Goal: Communication & Community: Answer question/provide support

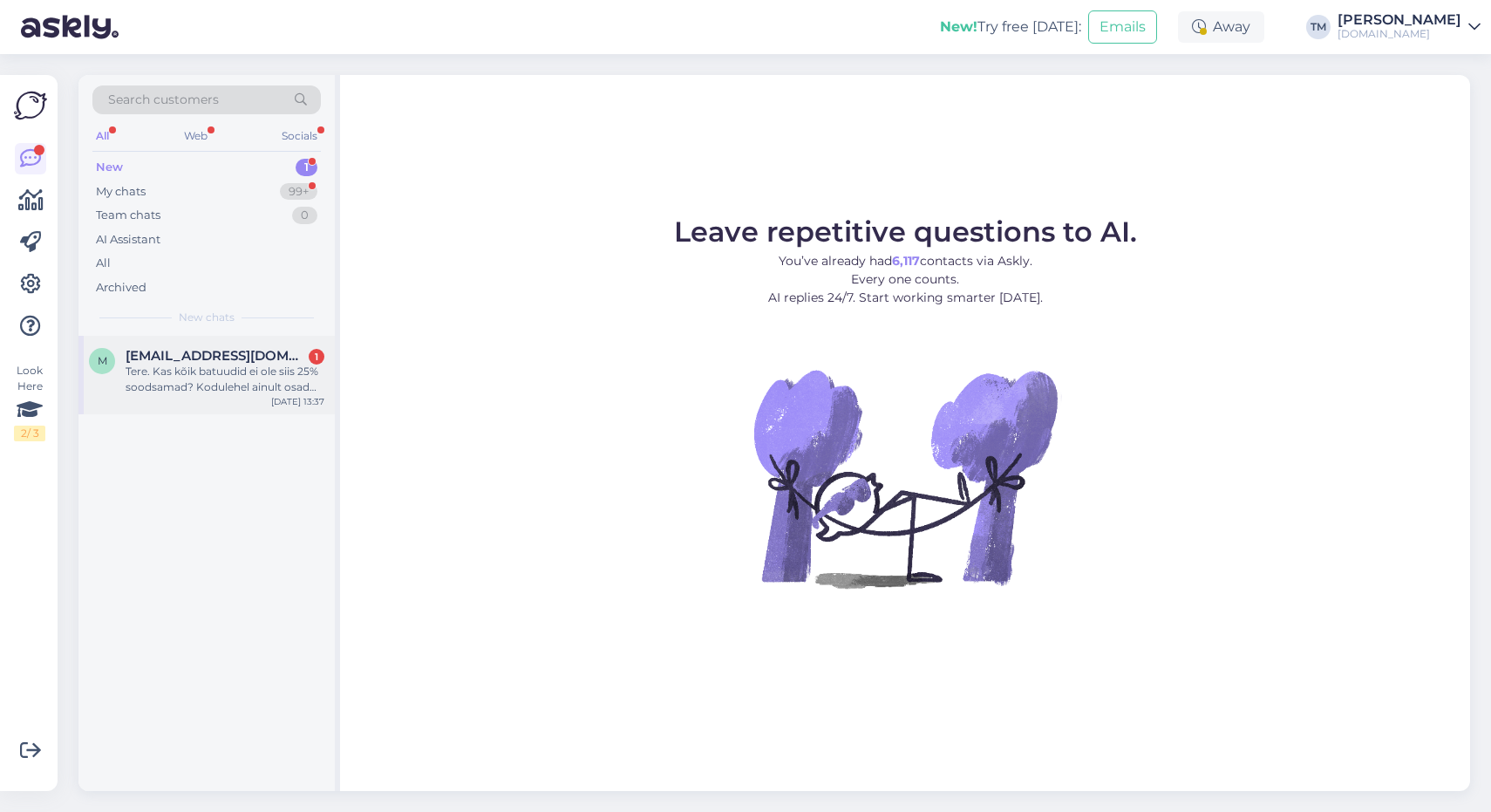
click at [183, 375] on div "Tere. Kas kõik batuudid ei ole siis 25% soodsamad? Kodulehel ainult osad on. En…" at bounding box center [225, 380] width 199 height 32
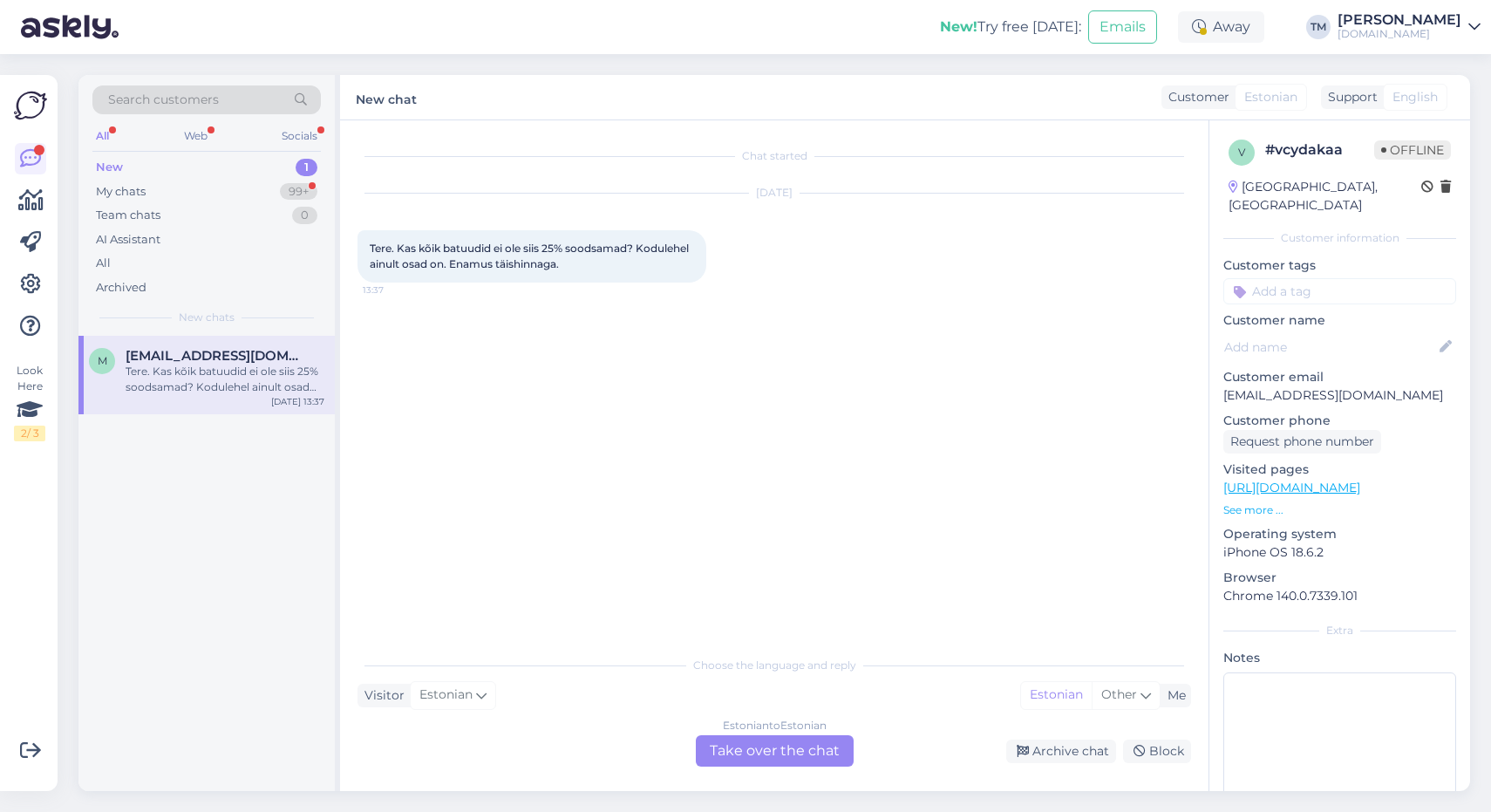
click at [710, 754] on div "Estonian to Estonian Take over the chat" at bounding box center [774, 750] width 158 height 32
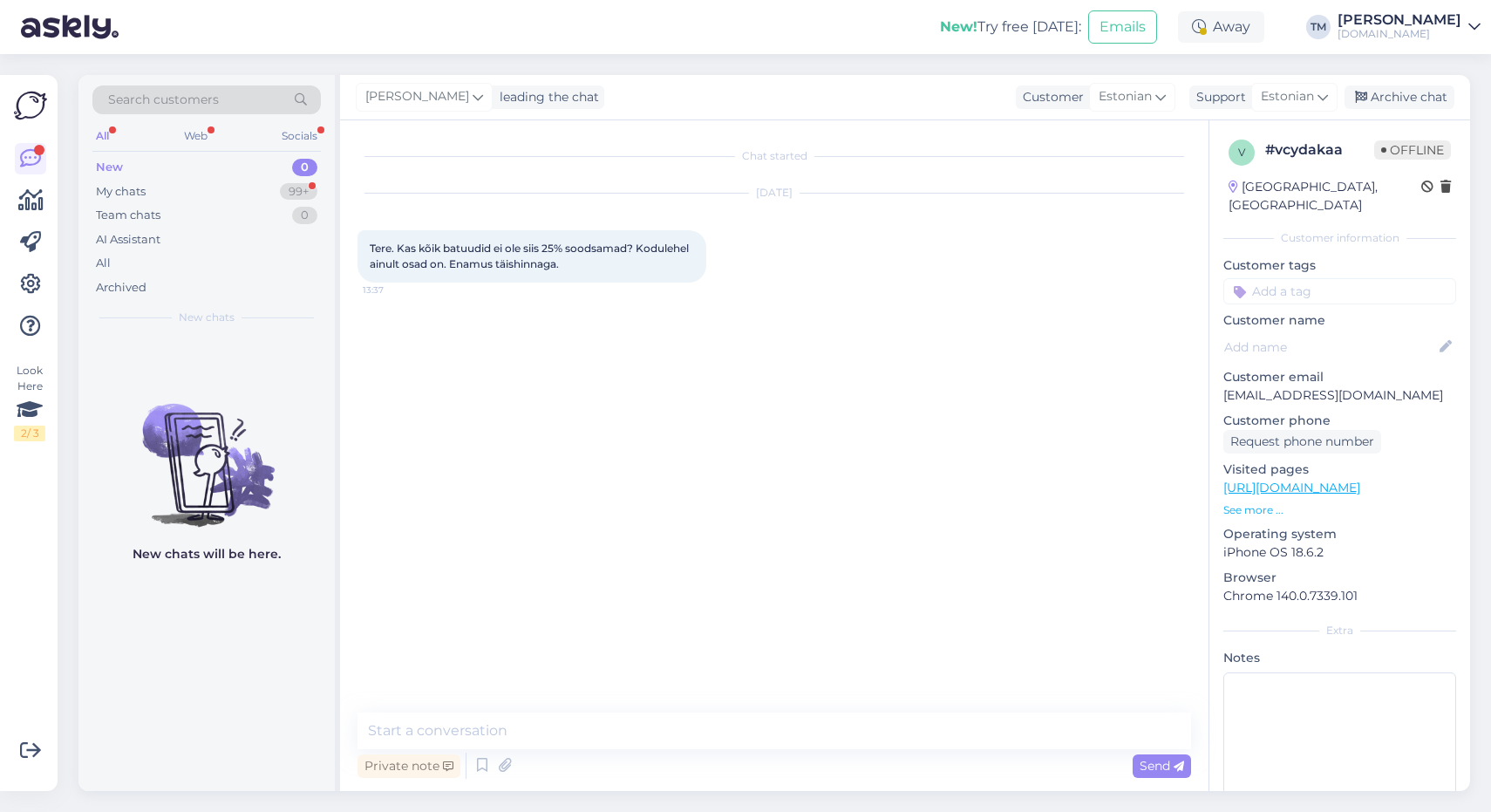
click at [638, 753] on div "Private note Send" at bounding box center [774, 764] width 833 height 33
click at [624, 720] on textarea at bounding box center [774, 731] width 833 height 37
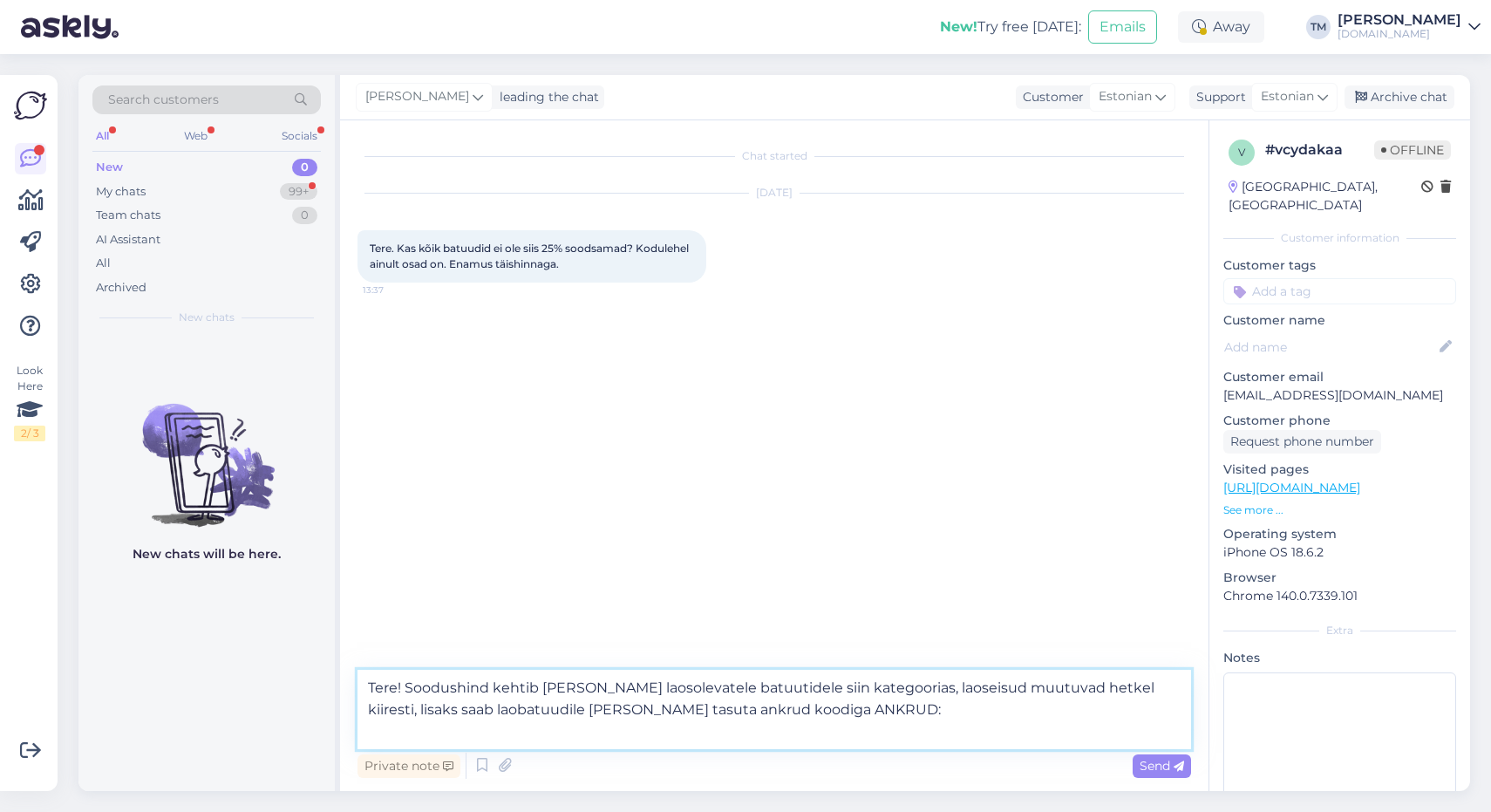
paste textarea "[URL][DOMAIN_NAME]"
type textarea "Tere! Soodushind kehtib [PERSON_NAME] laosolevatele batuutidele siin kategooria…"
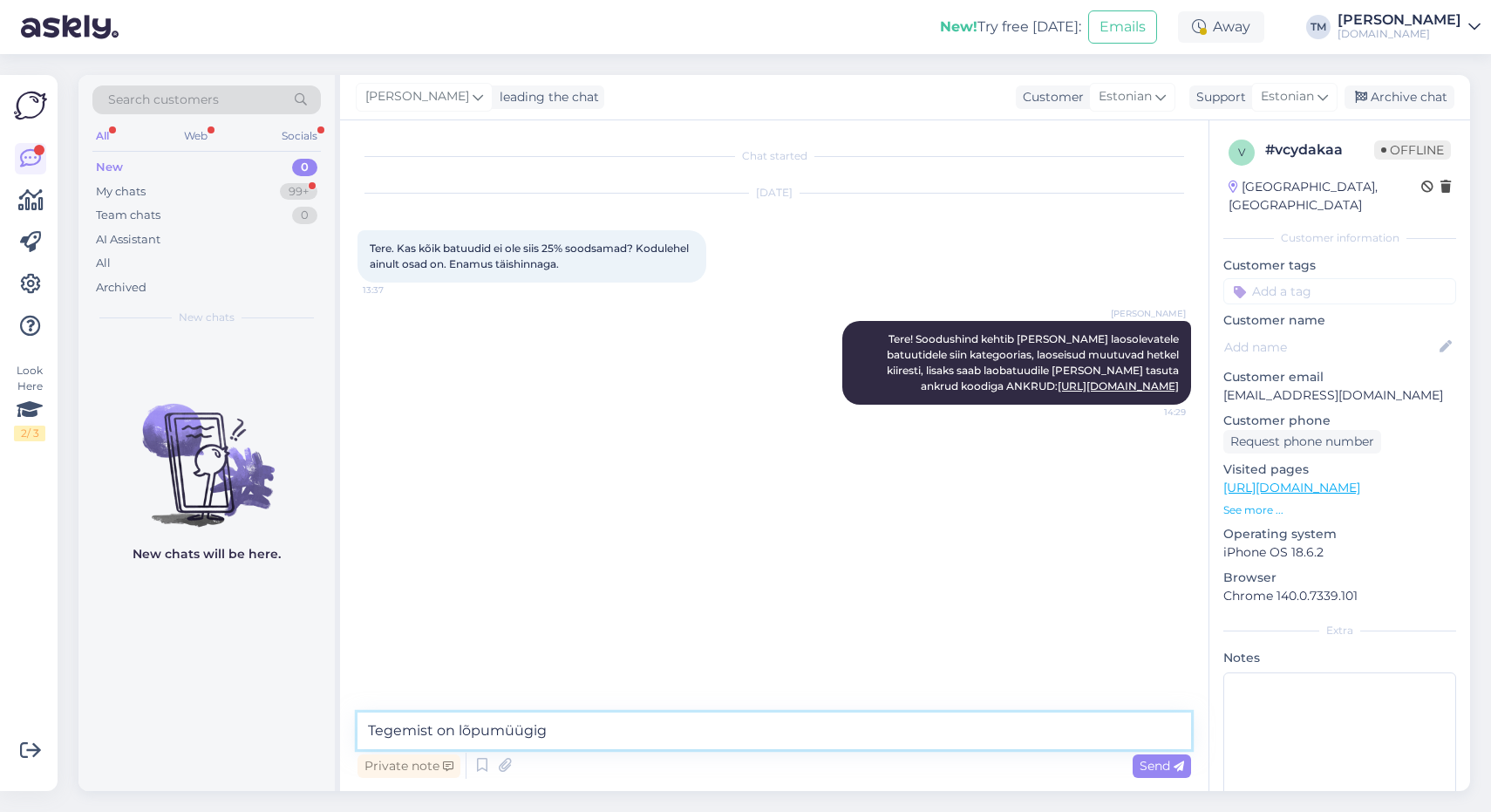
type textarea "Tegemist on lõpumüügiga"
click at [225, 174] on div "New 0" at bounding box center [207, 167] width 229 height 25
click at [215, 212] on div "Team chats 0" at bounding box center [207, 215] width 229 height 25
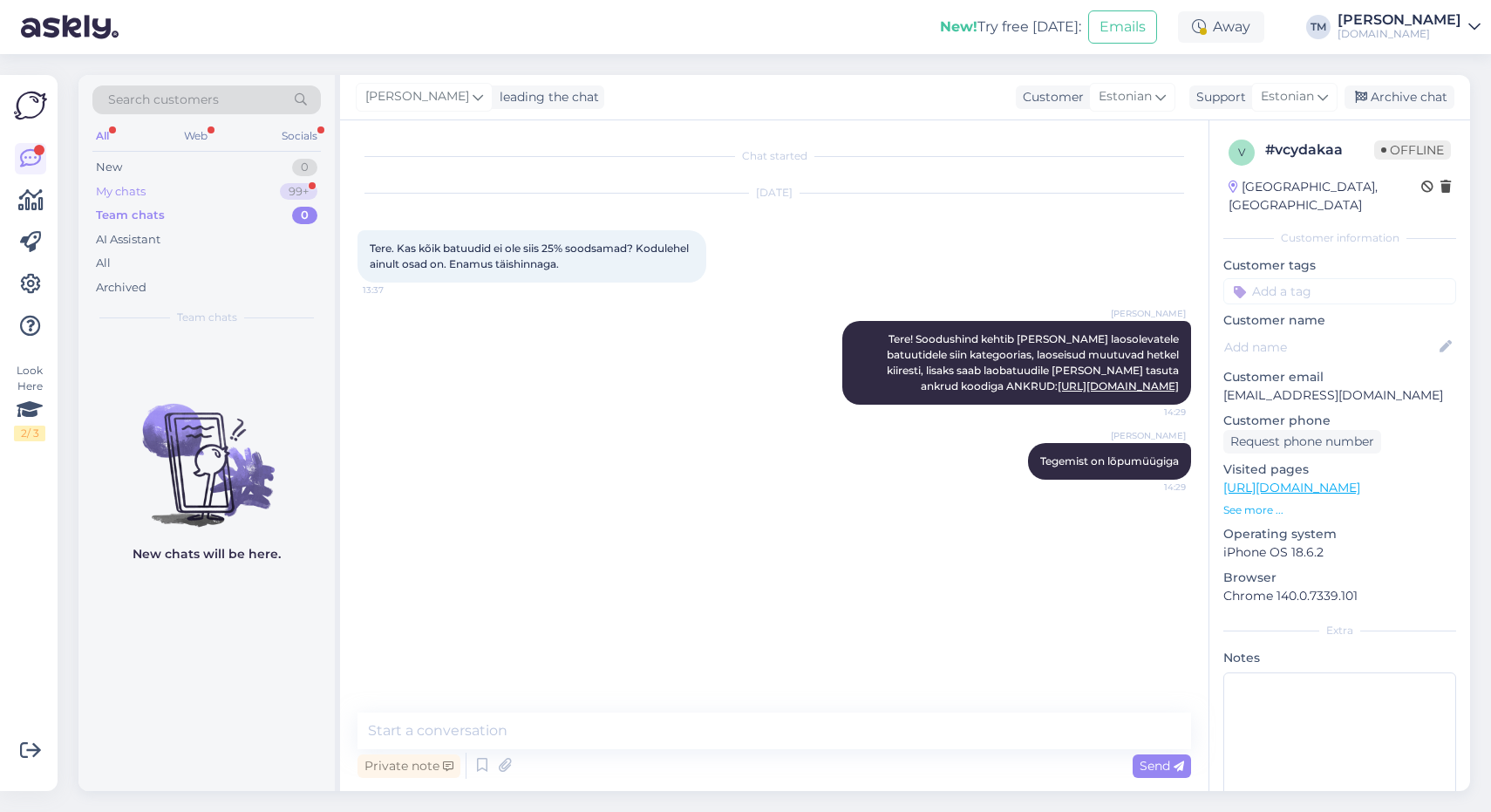
click at [205, 188] on div "My chats 99+" at bounding box center [207, 192] width 229 height 25
